Goal: Obtain resource: Download file/media

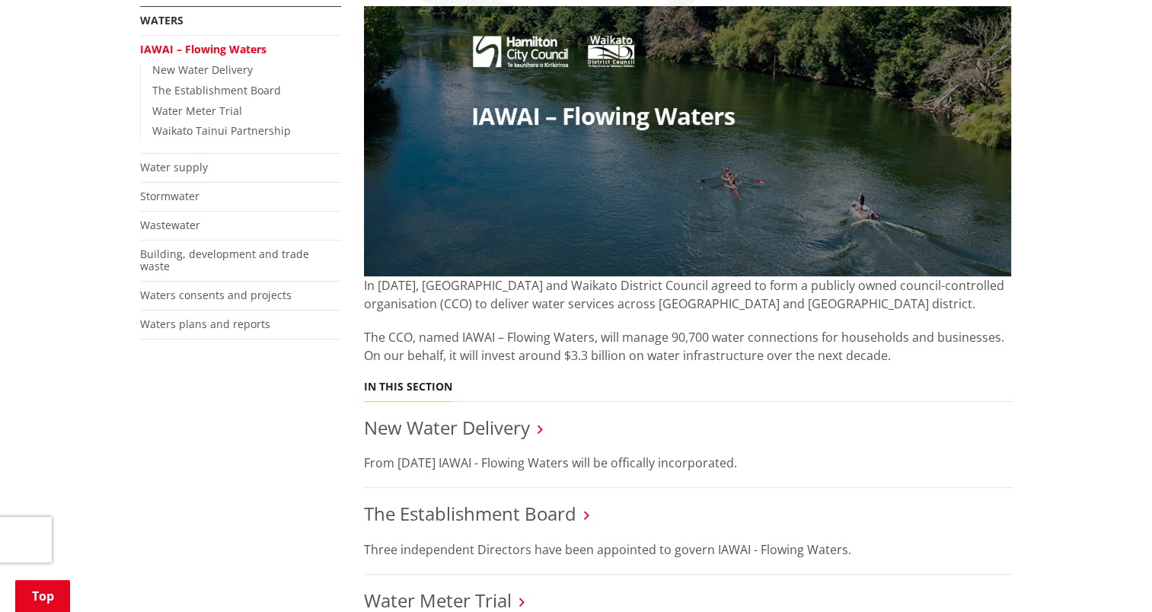
scroll to position [305, 0]
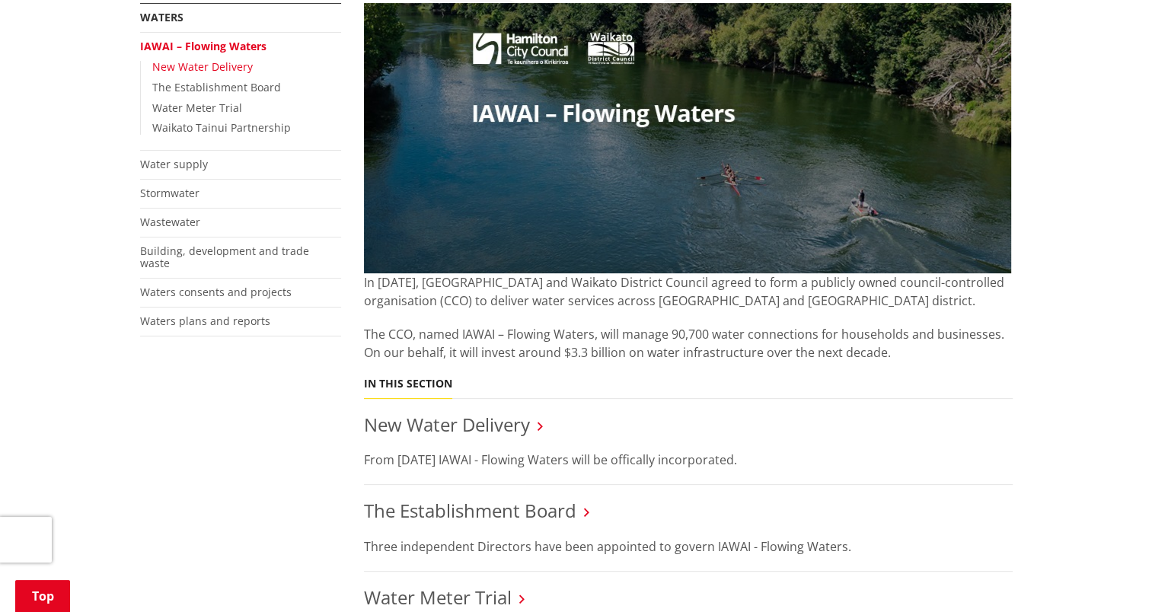
click at [228, 67] on link "New Water Delivery" at bounding box center [202, 66] width 100 height 14
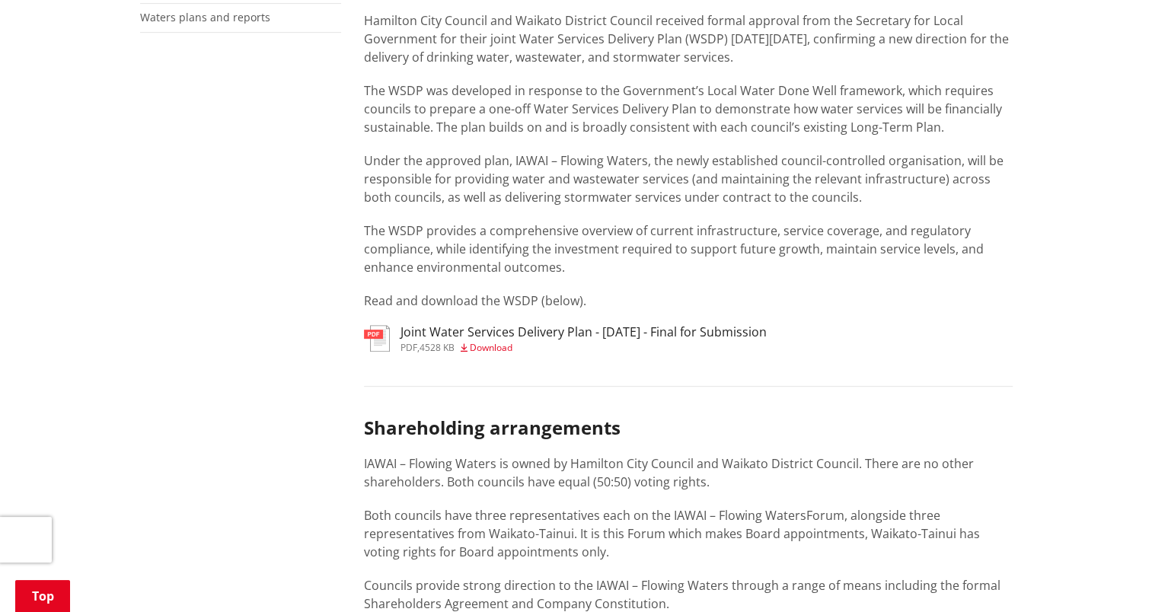
scroll to position [609, 0]
click at [490, 344] on span "Download" at bounding box center [491, 346] width 43 height 13
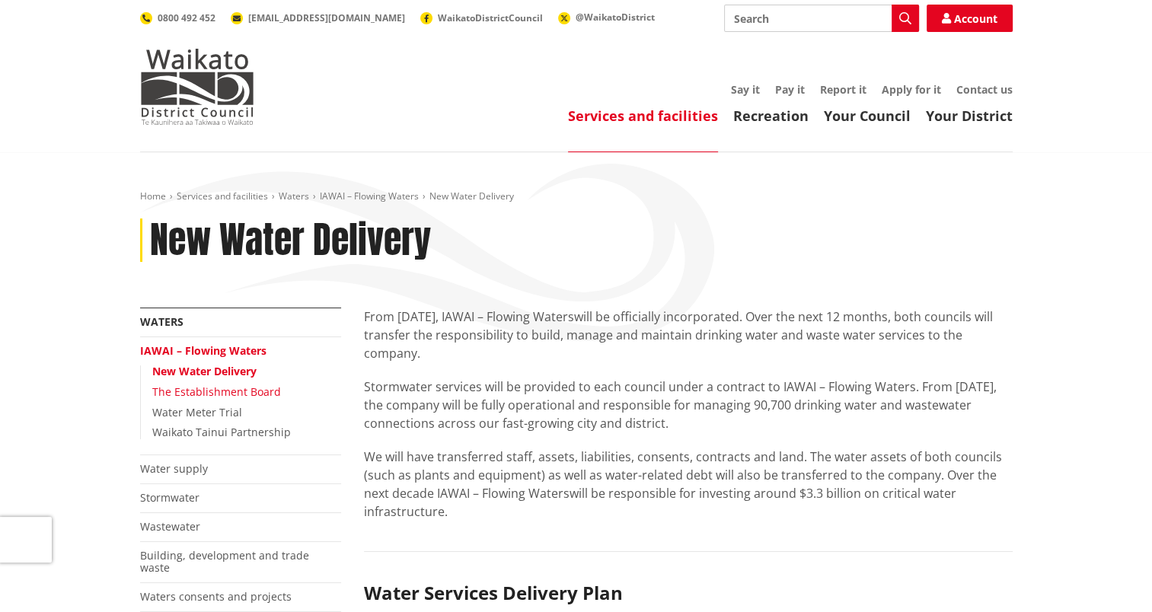
click at [260, 388] on link "The Establishment Board" at bounding box center [216, 391] width 129 height 14
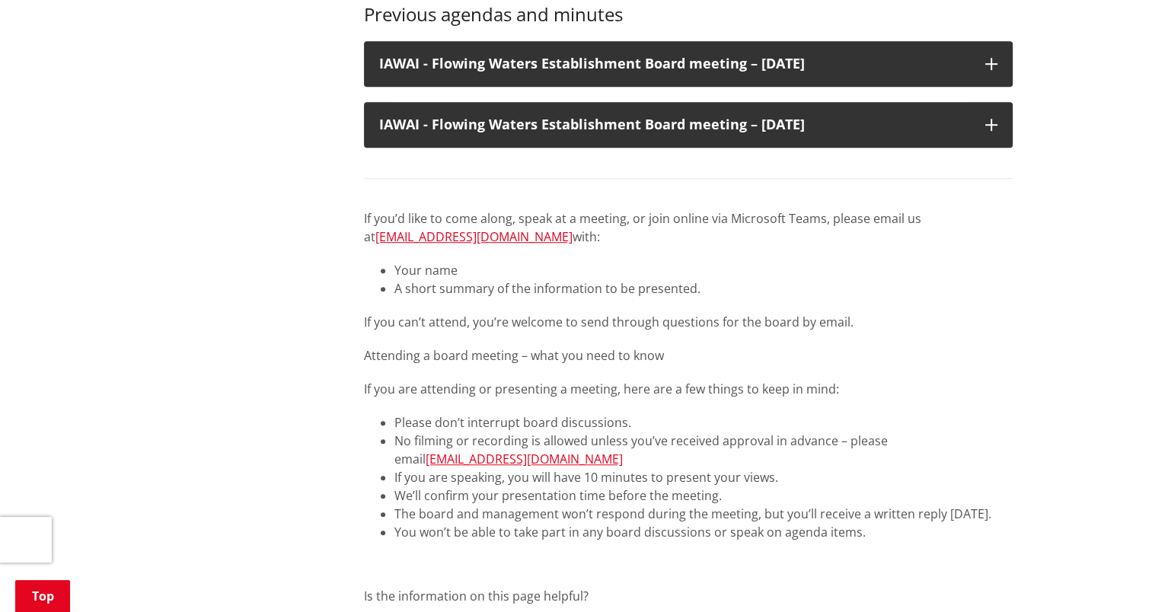
scroll to position [914, 0]
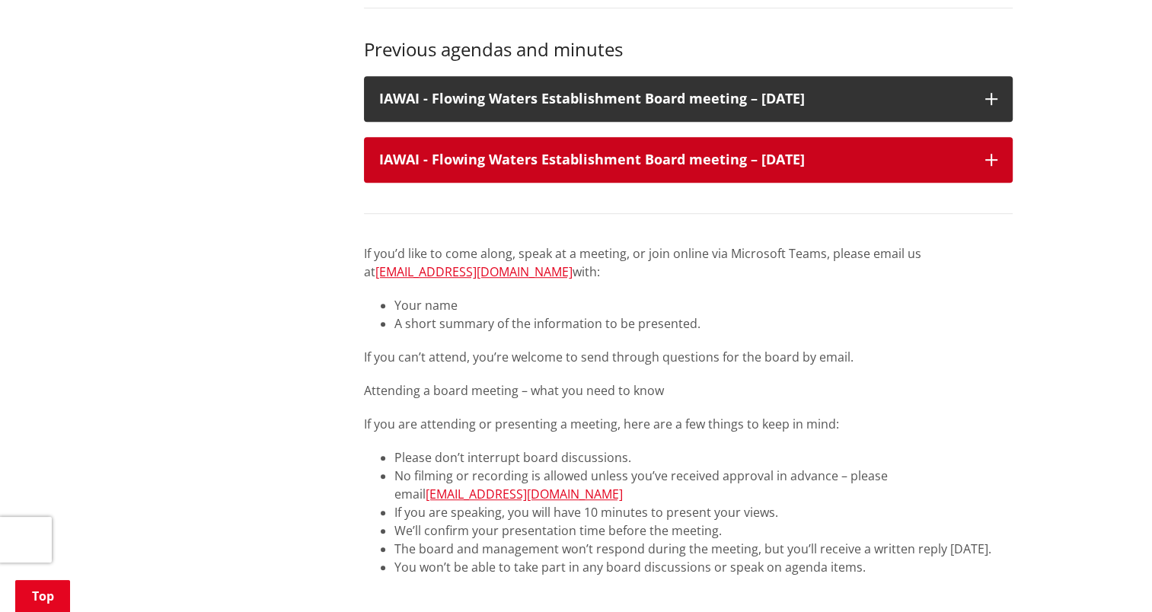
click at [981, 155] on div "IAWAI - Flowing Waters Establishment Board meeting – 28 August 2025" at bounding box center [688, 160] width 649 height 46
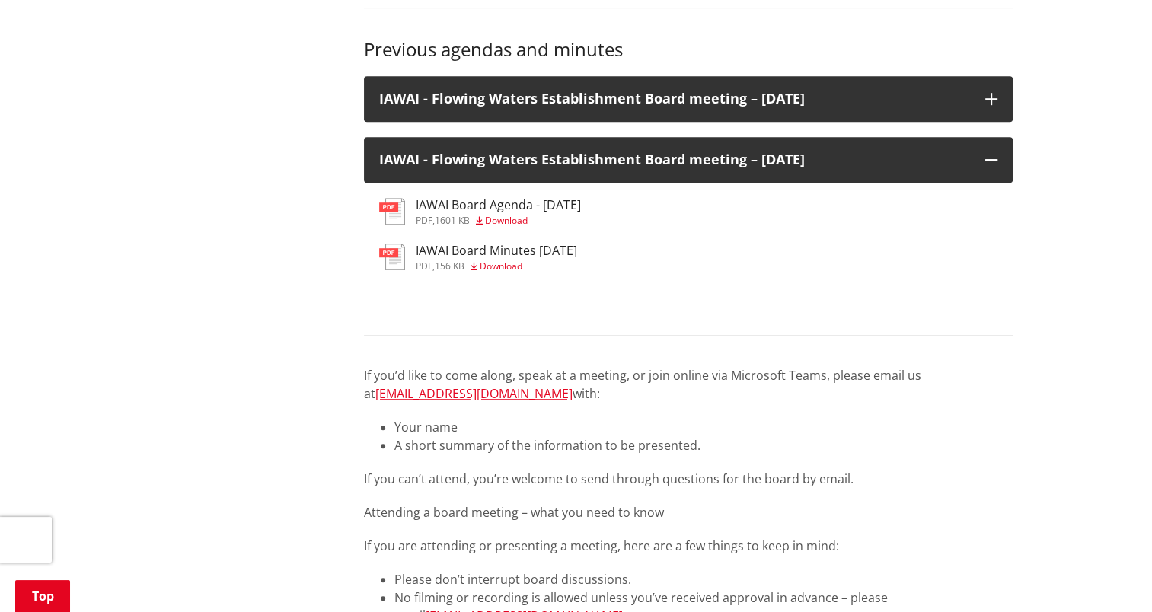
click at [518, 265] on span "Download" at bounding box center [501, 266] width 43 height 13
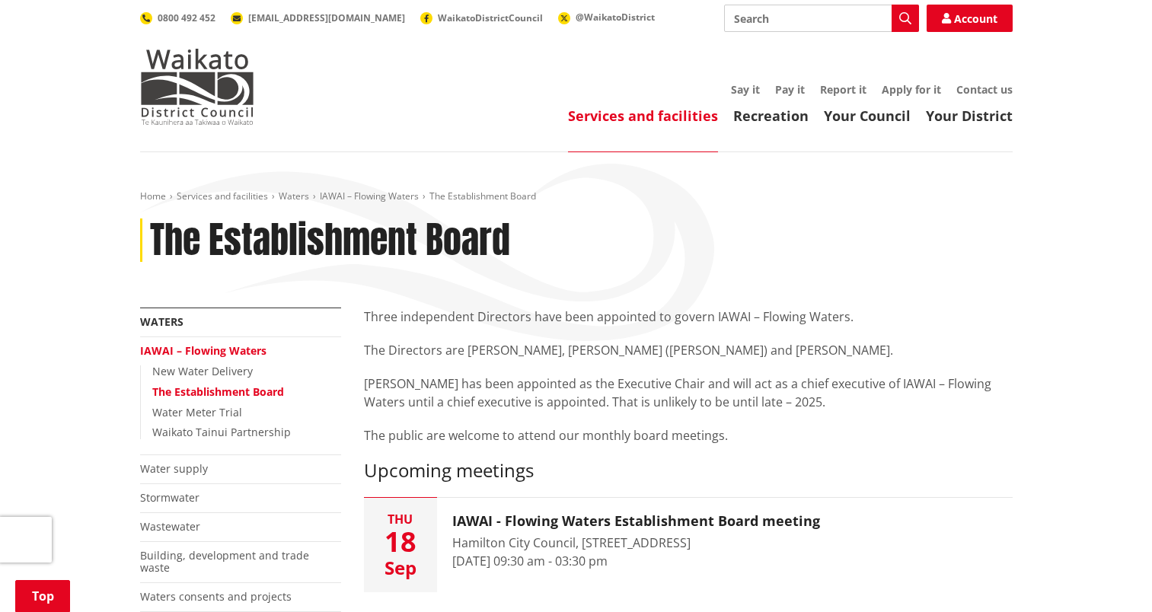
scroll to position [914, 0]
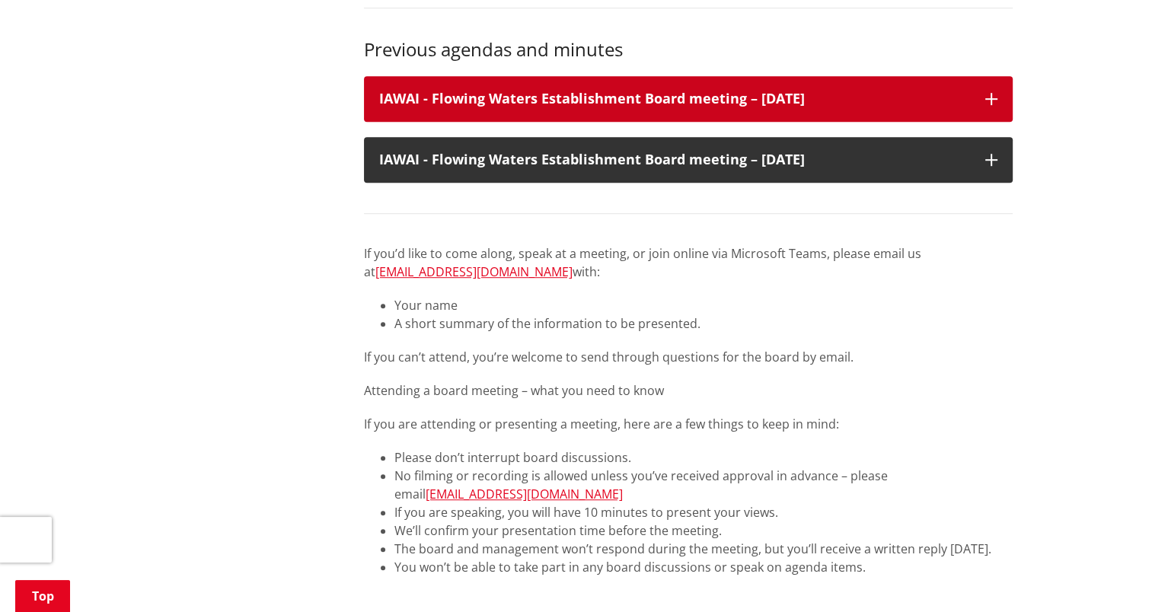
click at [993, 97] on icon at bounding box center [991, 99] width 12 height 12
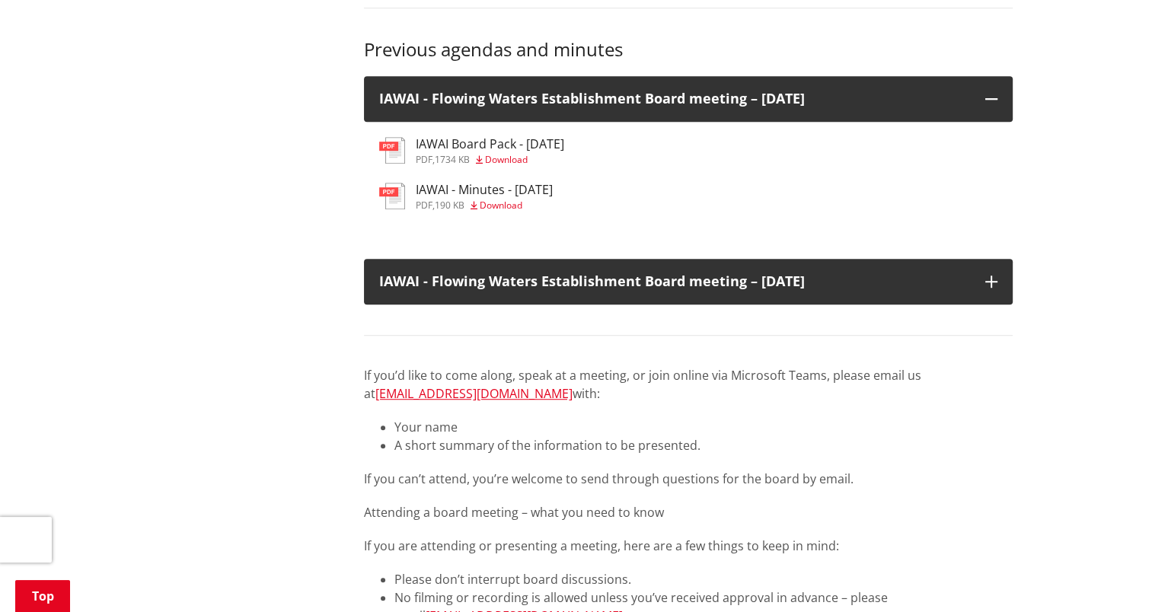
click at [515, 203] on span "Download" at bounding box center [501, 205] width 43 height 13
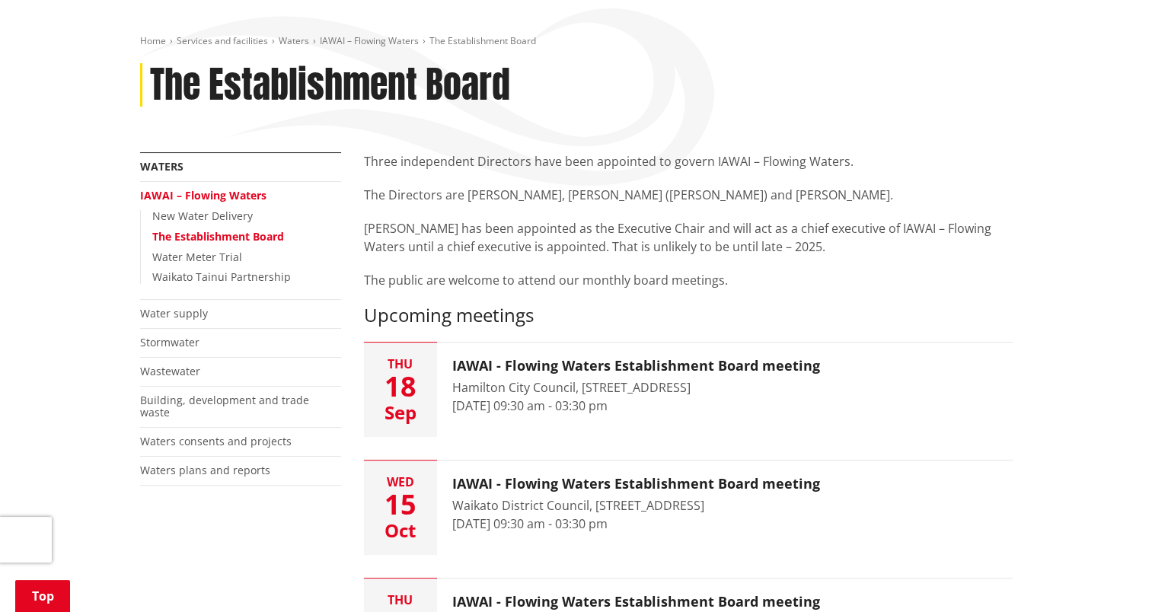
scroll to position [152, 0]
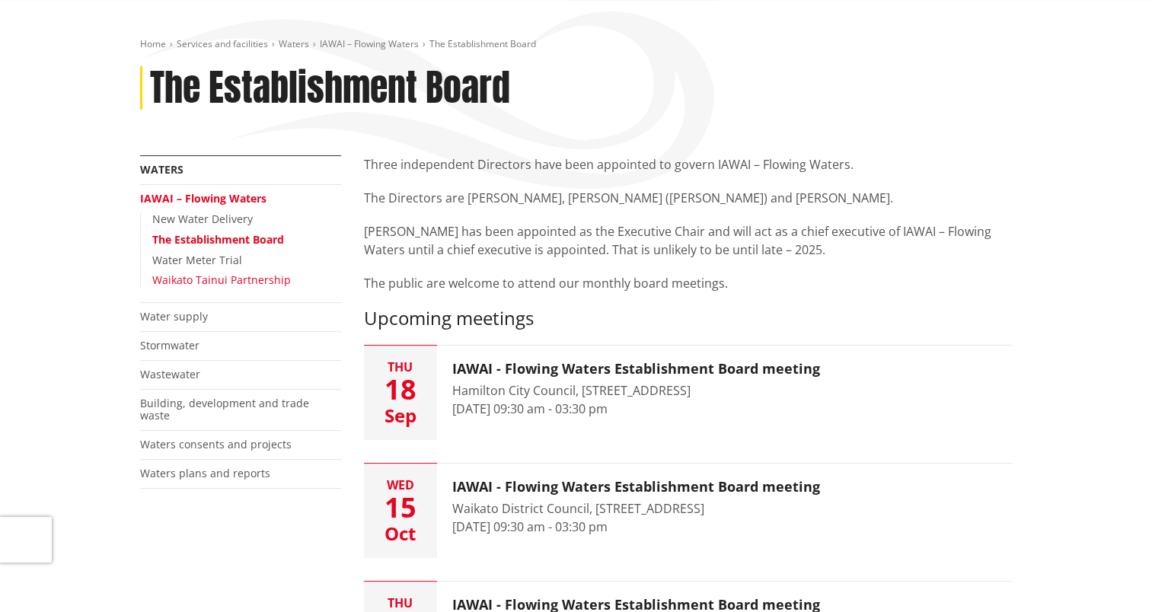
click at [215, 278] on link "Waikato Tainui Partnership" at bounding box center [221, 280] width 139 height 14
